Goal: Transaction & Acquisition: Purchase product/service

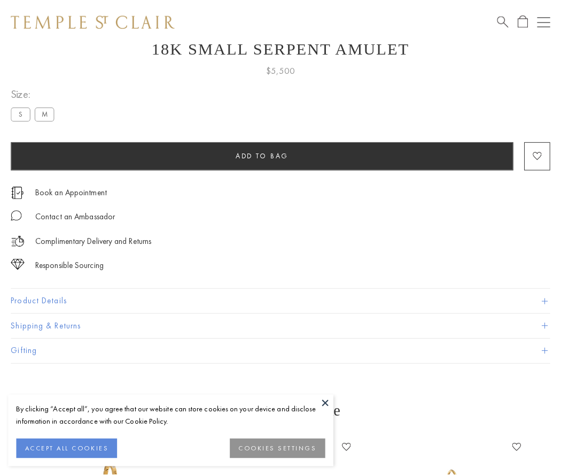
scroll to position [43, 0]
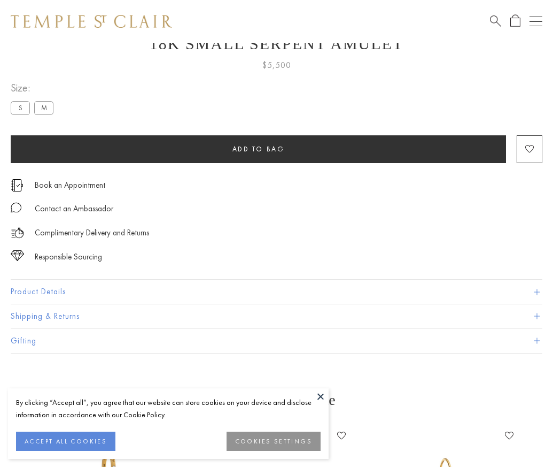
click at [258, 149] on span "Add to bag" at bounding box center [258, 148] width 52 height 9
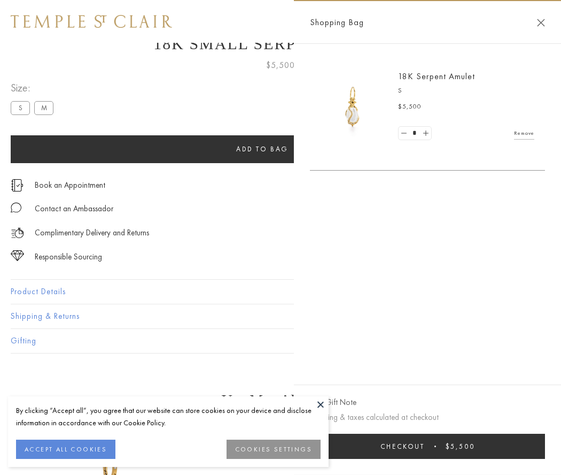
click at [427, 446] on button "Checkout $5,500" at bounding box center [427, 445] width 235 height 25
